Goal: Information Seeking & Learning: Learn about a topic

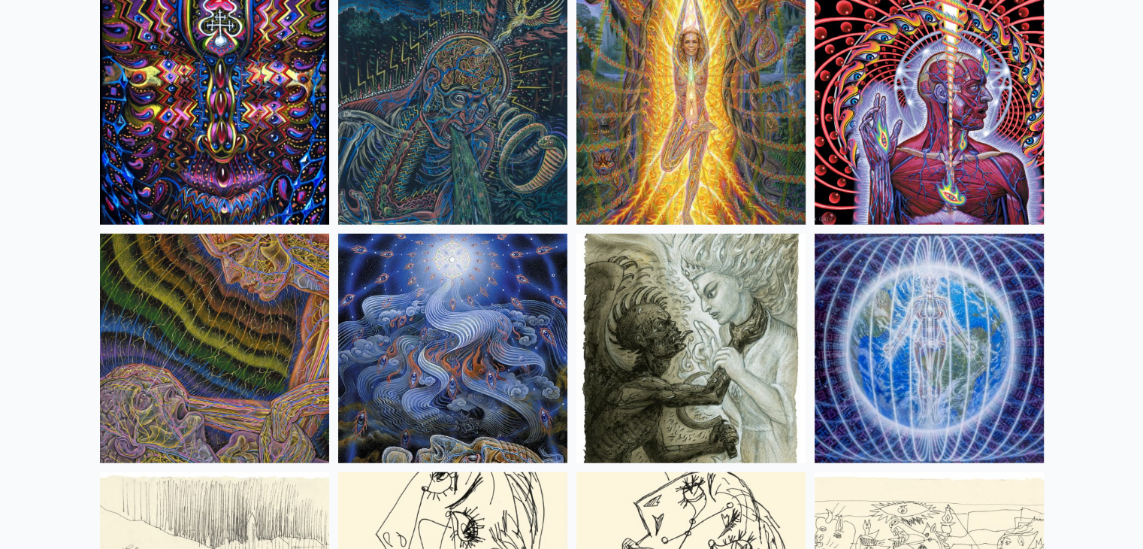
scroll to position [9476, 0]
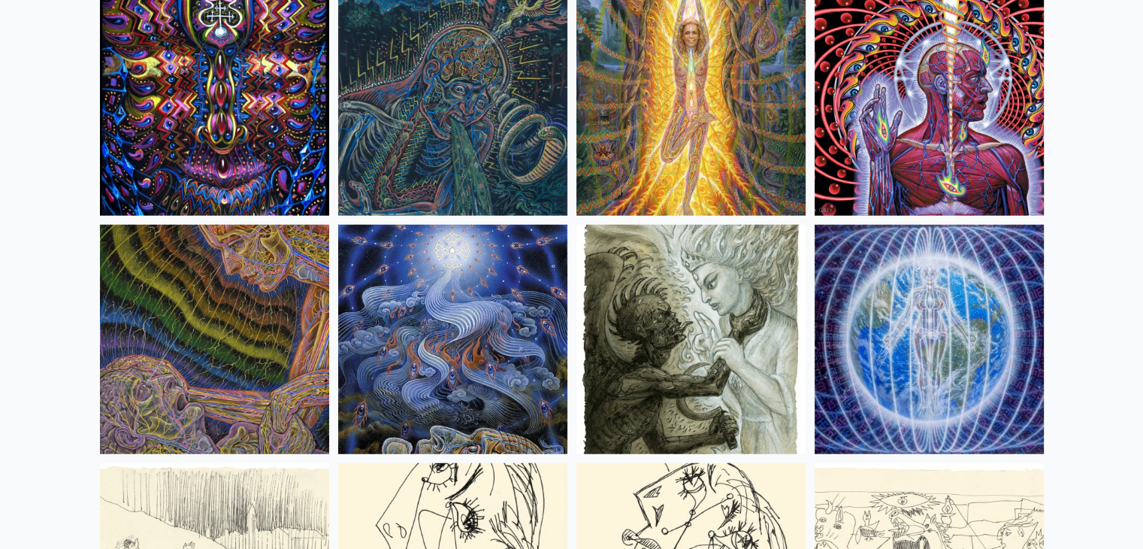
click at [524, 134] on img at bounding box center [452, 100] width 229 height 229
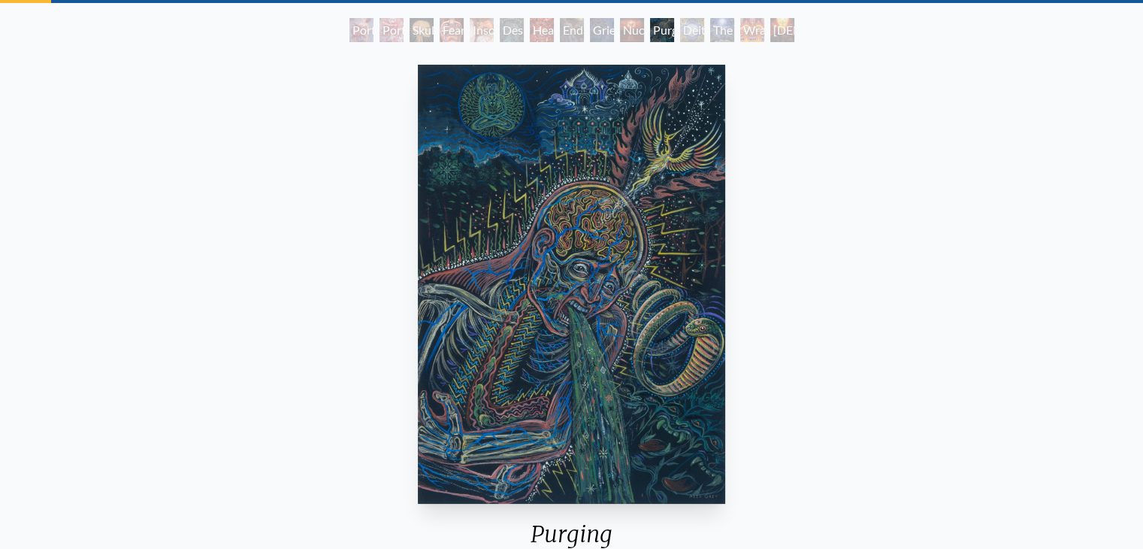
scroll to position [73, 0]
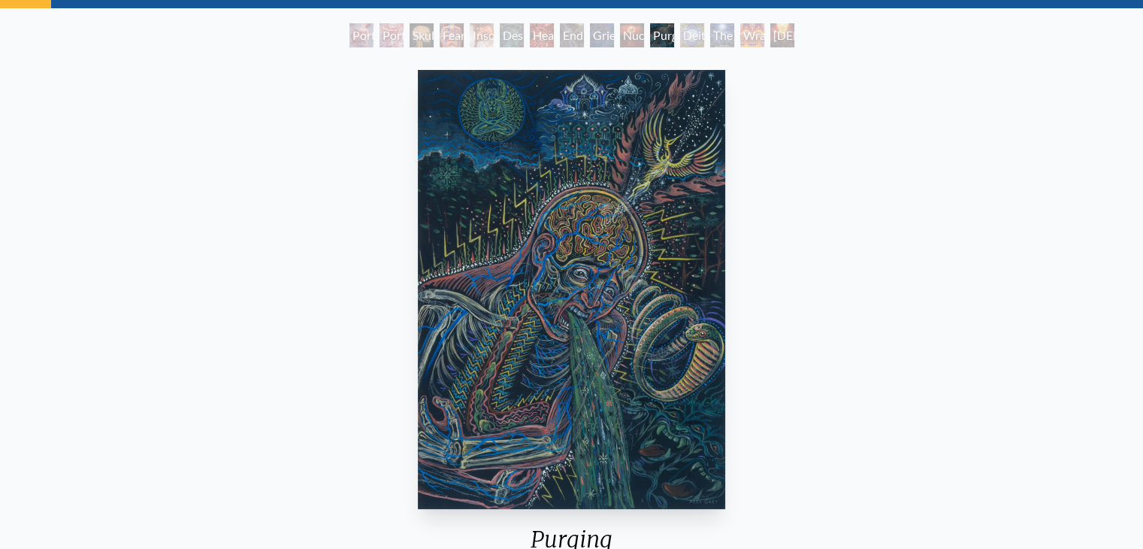
click at [617, 280] on img "11 / 15" at bounding box center [571, 289] width 307 height 439
click at [374, 39] on div "Portrait of an Artist 2" at bounding box center [362, 35] width 24 height 24
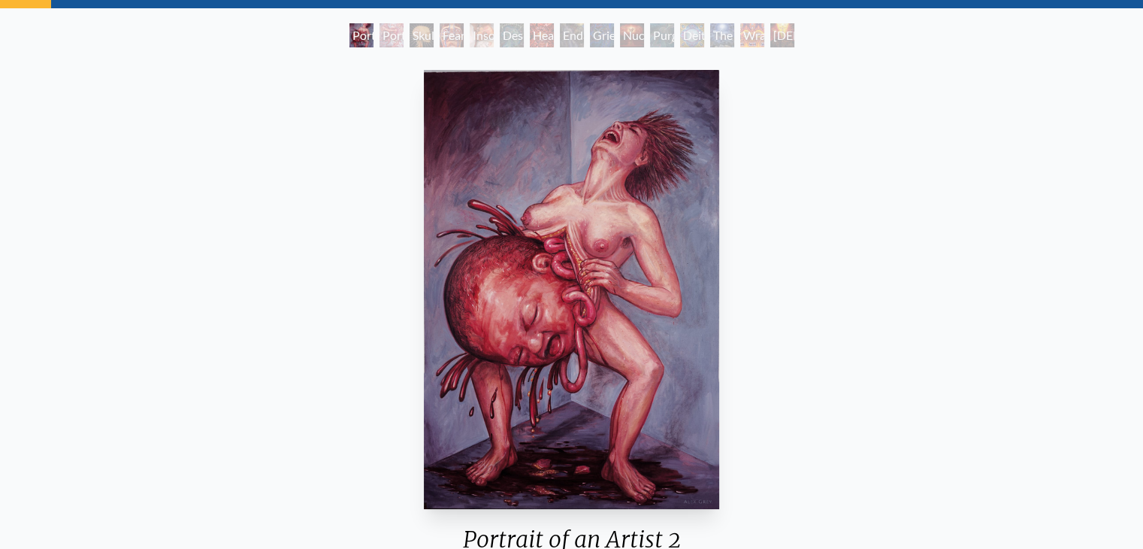
click at [410, 29] on div "Skull Fetus" at bounding box center [422, 35] width 24 height 24
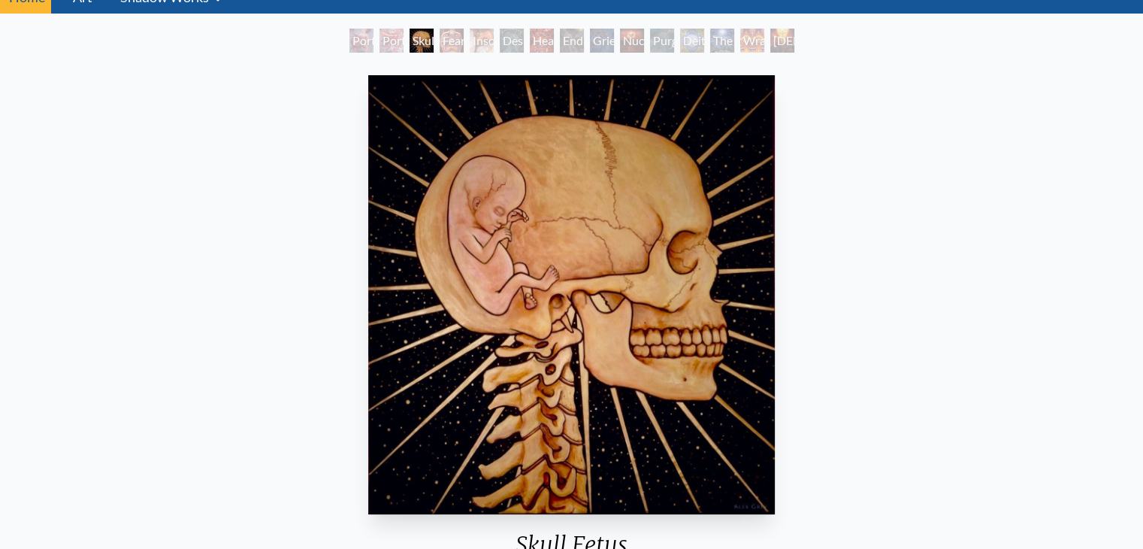
scroll to position [65, 0]
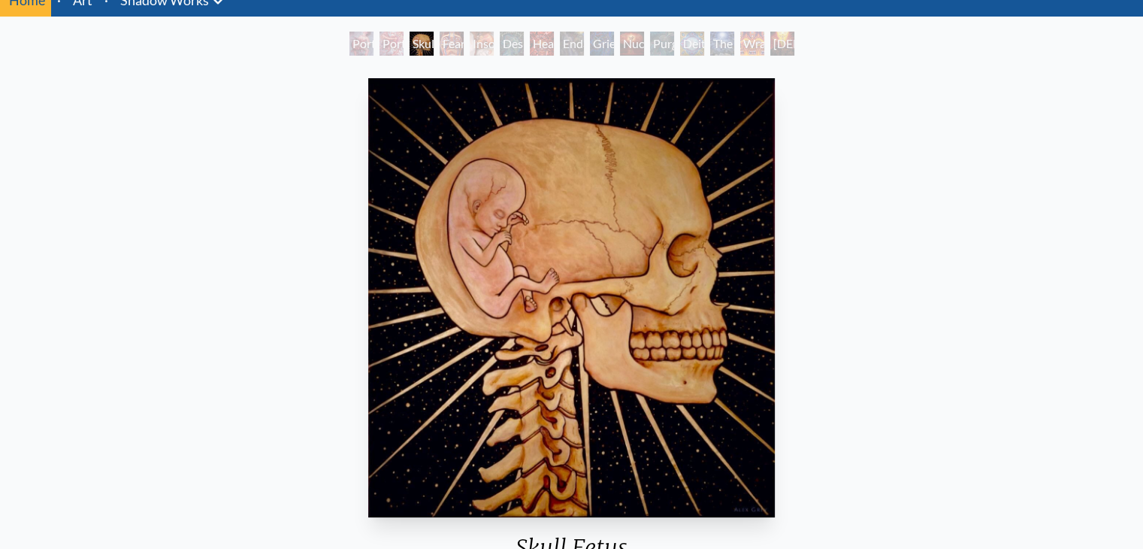
click at [434, 40] on div "Skull Fetus" at bounding box center [422, 44] width 24 height 24
click at [463, 43] on div "Fear" at bounding box center [452, 44] width 24 height 24
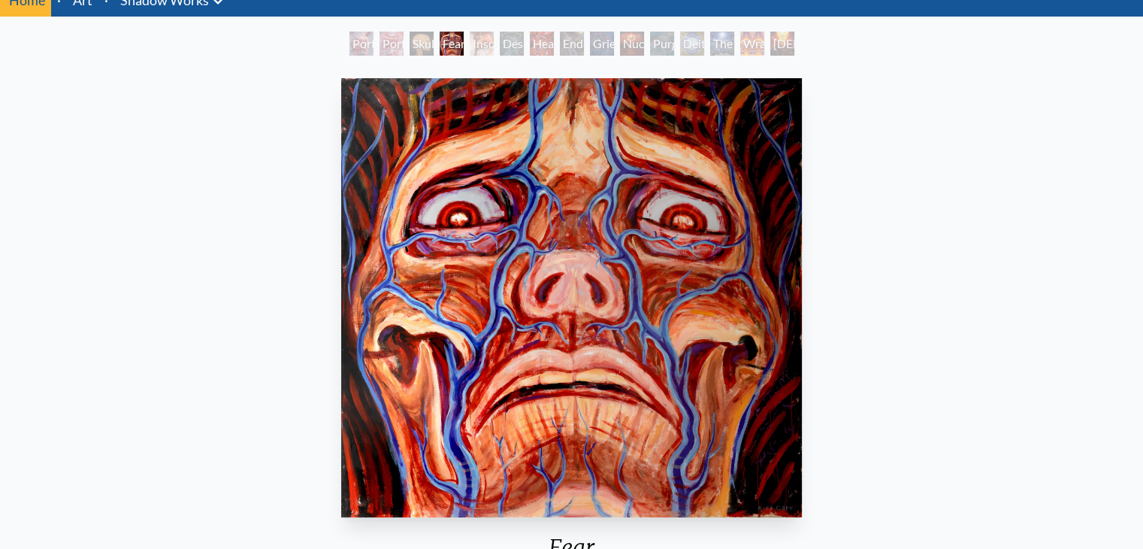
click at [463, 43] on div "Fear" at bounding box center [452, 44] width 24 height 24
click at [478, 46] on div "Insomnia" at bounding box center [482, 44] width 24 height 24
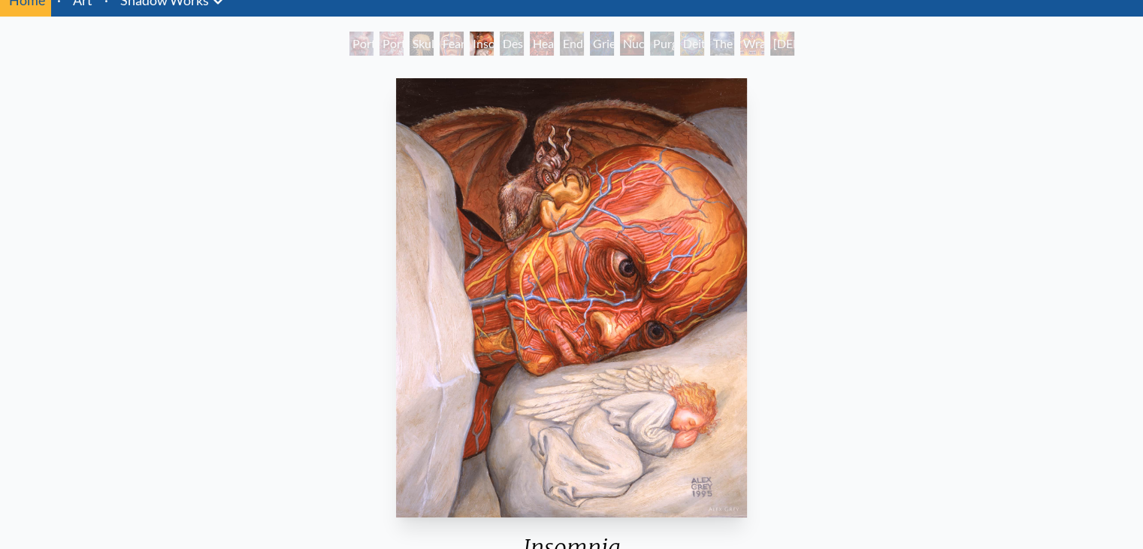
click at [524, 53] on div "Despair" at bounding box center [512, 44] width 24 height 24
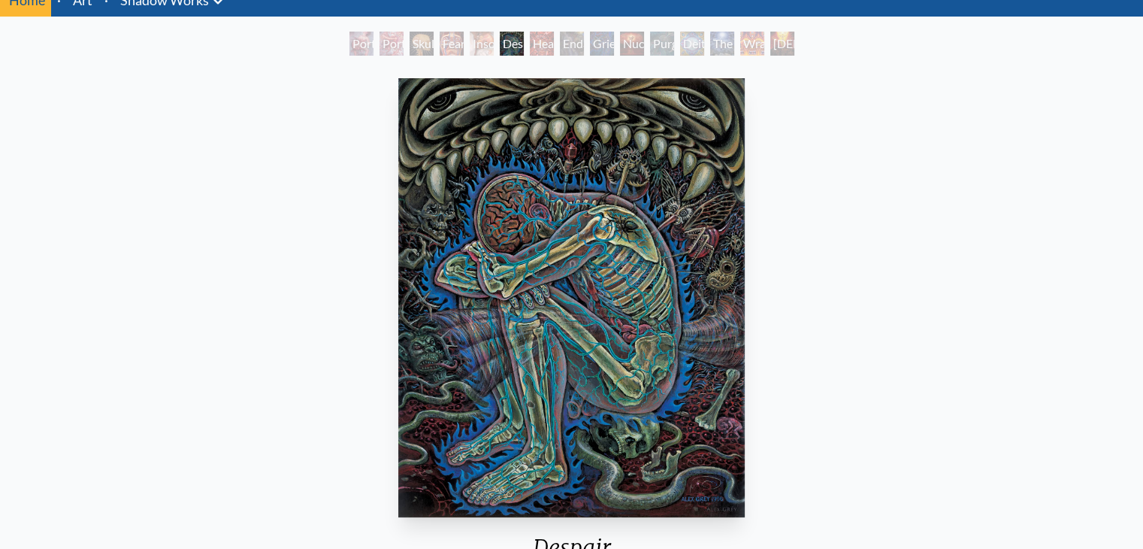
click at [547, 53] on div "Headache" at bounding box center [542, 44] width 24 height 24
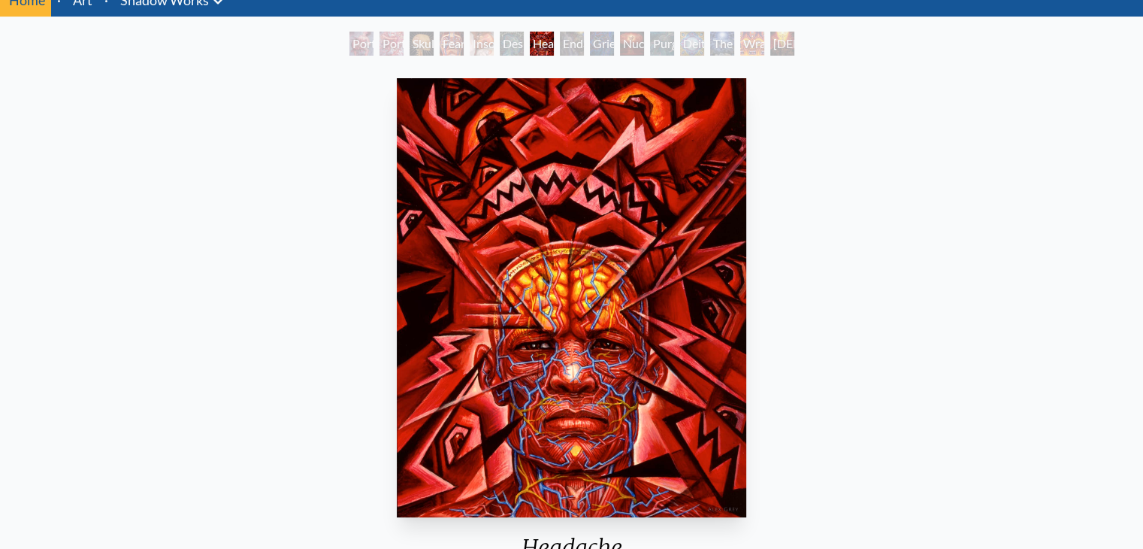
click at [584, 48] on div "Endarkenment" at bounding box center [572, 44] width 24 height 24
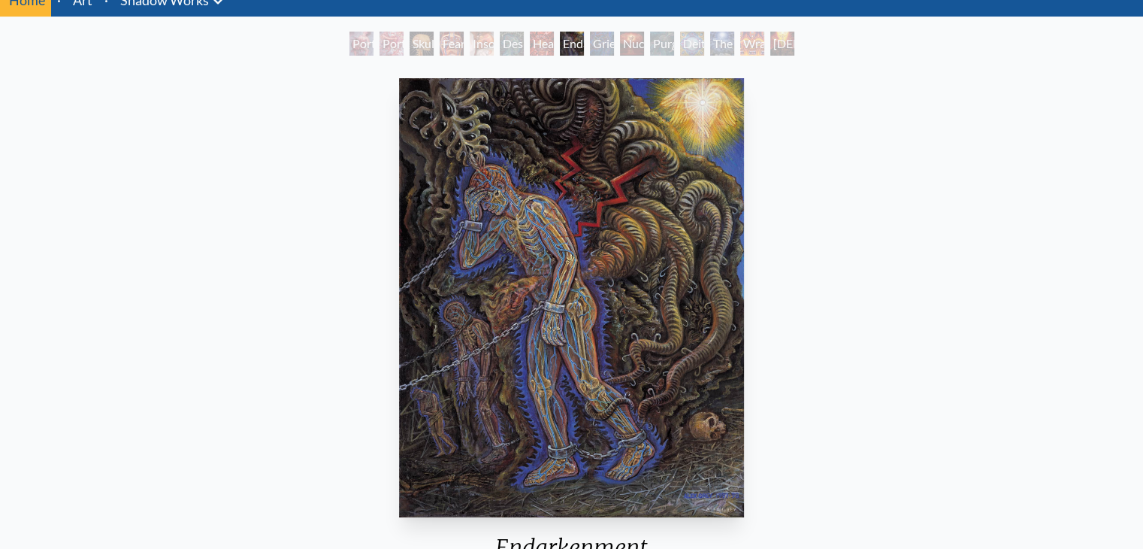
click at [650, 38] on div "Purging" at bounding box center [662, 44] width 24 height 24
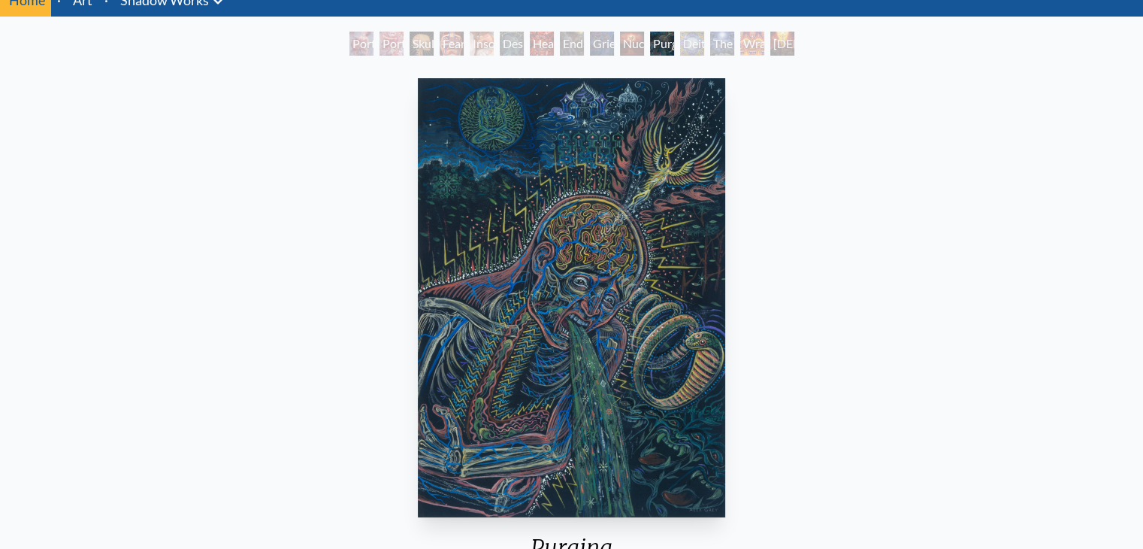
click at [688, 34] on div "Deities & Demons Drinking from the Milky Pool" at bounding box center [692, 44] width 24 height 24
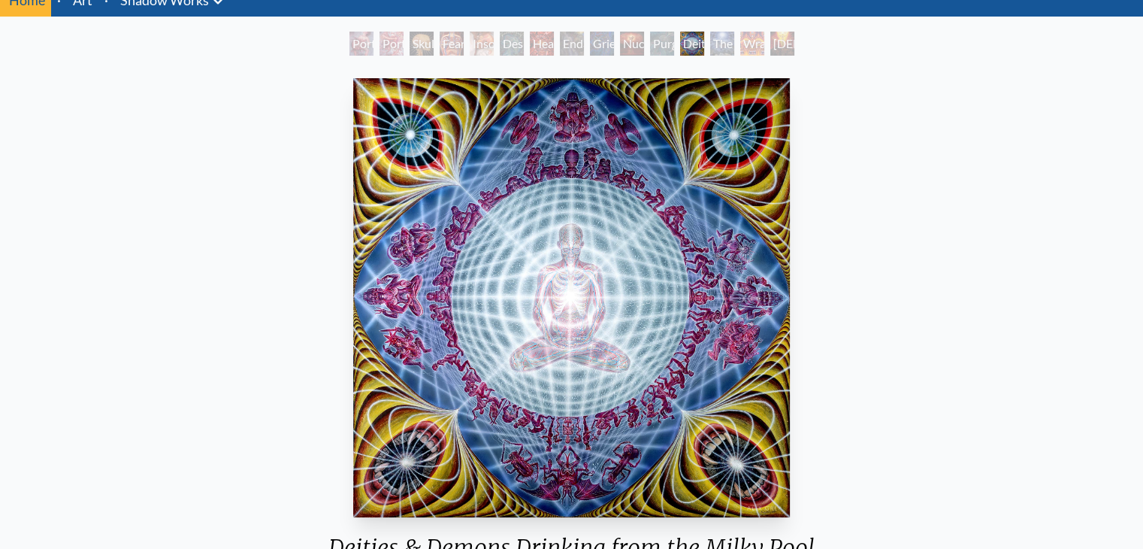
click at [588, 252] on img "12 / 15" at bounding box center [571, 297] width 437 height 439
click at [535, 220] on img "12 / 15" at bounding box center [571, 297] width 437 height 439
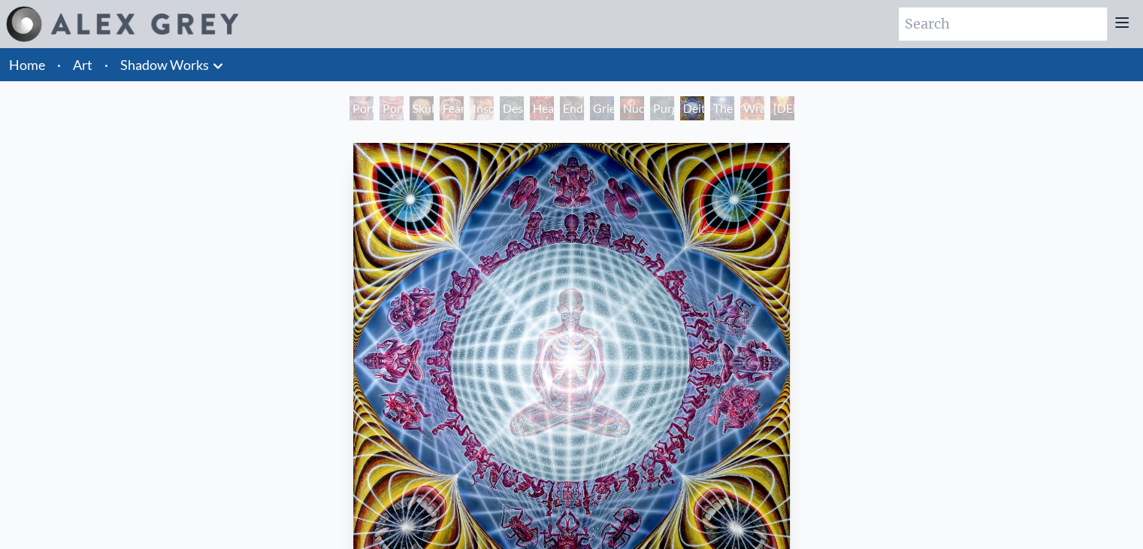
click at [716, 102] on div "The Soul Finds It's Way" at bounding box center [722, 108] width 24 height 24
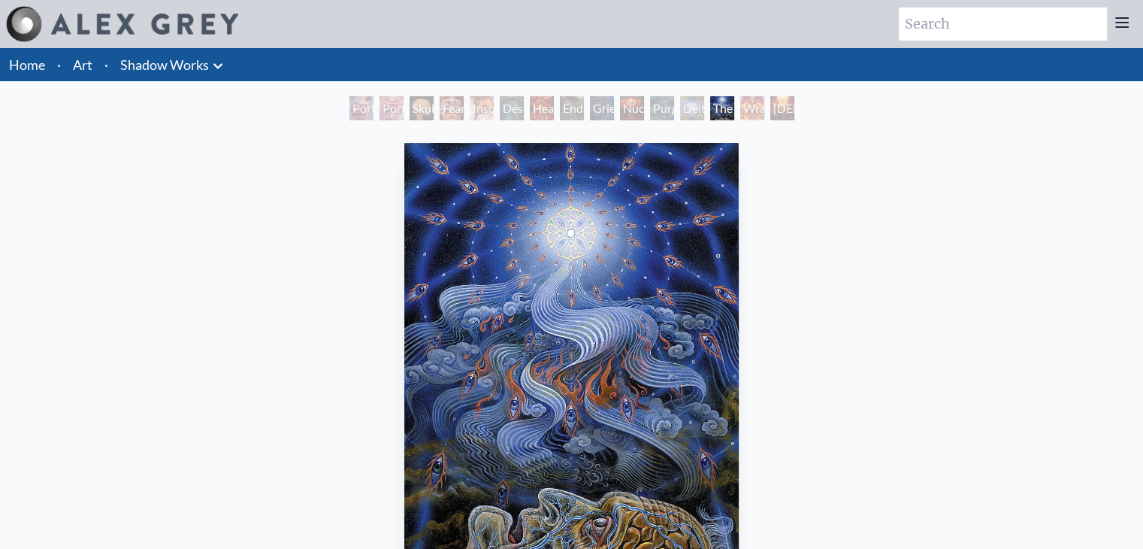
click at [744, 116] on div "Wrathful Deity" at bounding box center [753, 108] width 24 height 24
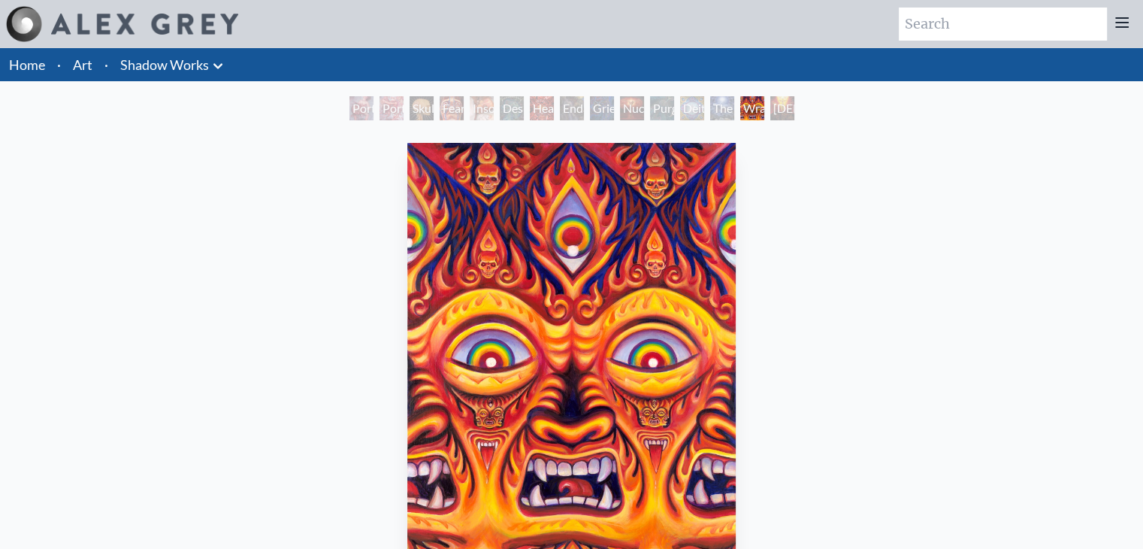
click at [779, 111] on div "[DEMOGRAPHIC_DATA] & the Two Thieves" at bounding box center [783, 108] width 24 height 24
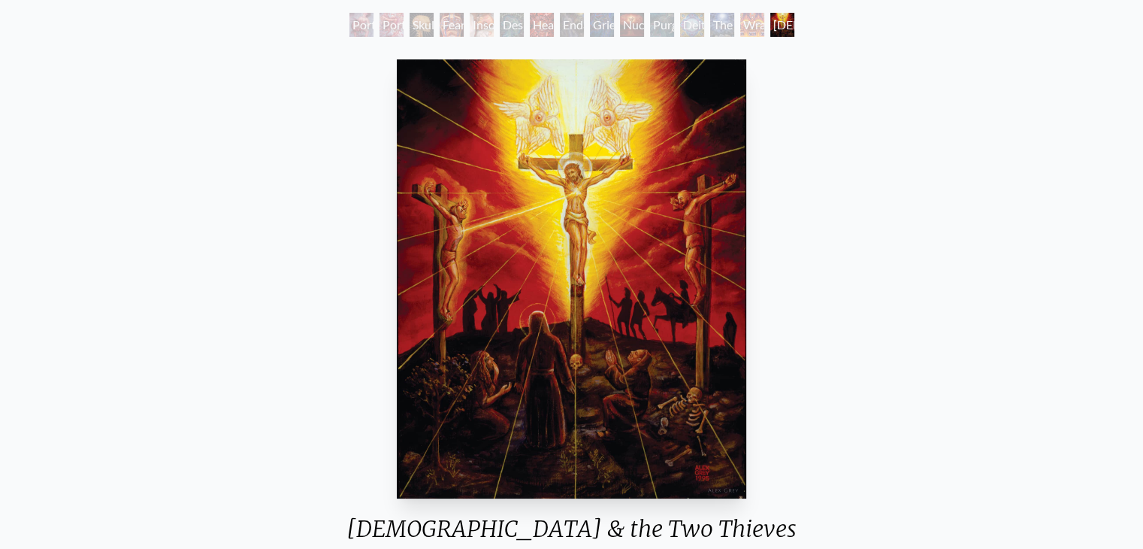
scroll to position [84, 0]
